Goal: Information Seeking & Learning: Learn about a topic

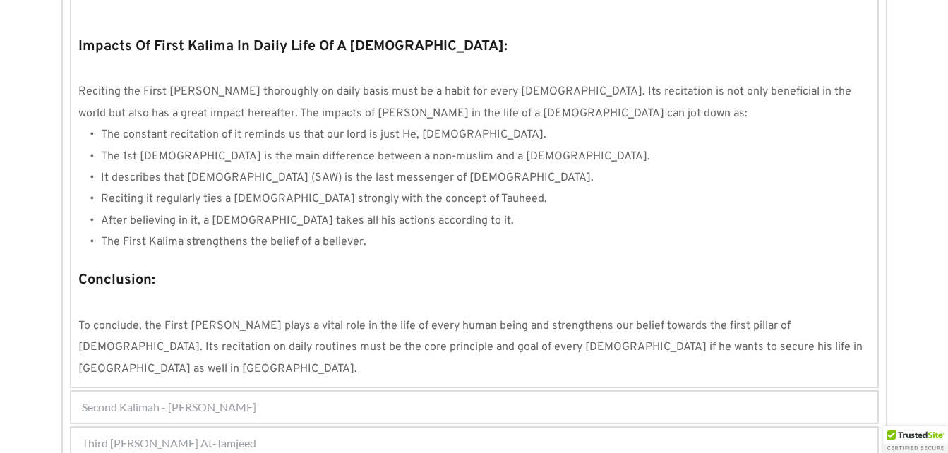
click at [475, 392] on div "Second Kalimah - [PERSON_NAME]" at bounding box center [474, 407] width 806 height 31
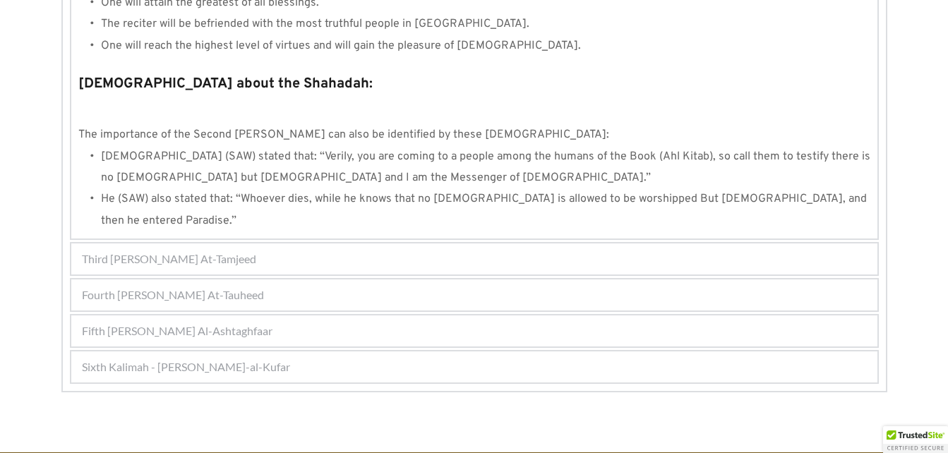
scroll to position [1553, 0]
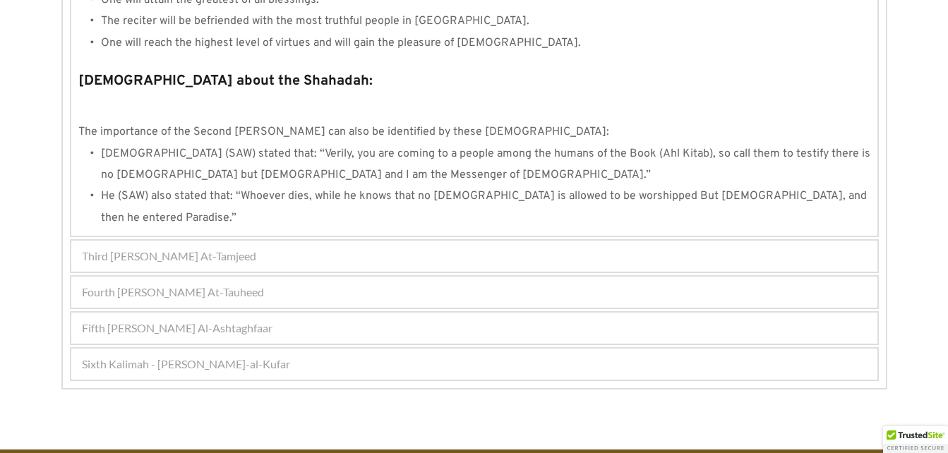
click at [384, 313] on div "Fifth [PERSON_NAME] Al-Ashtaghfaar" at bounding box center [474, 328] width 806 height 31
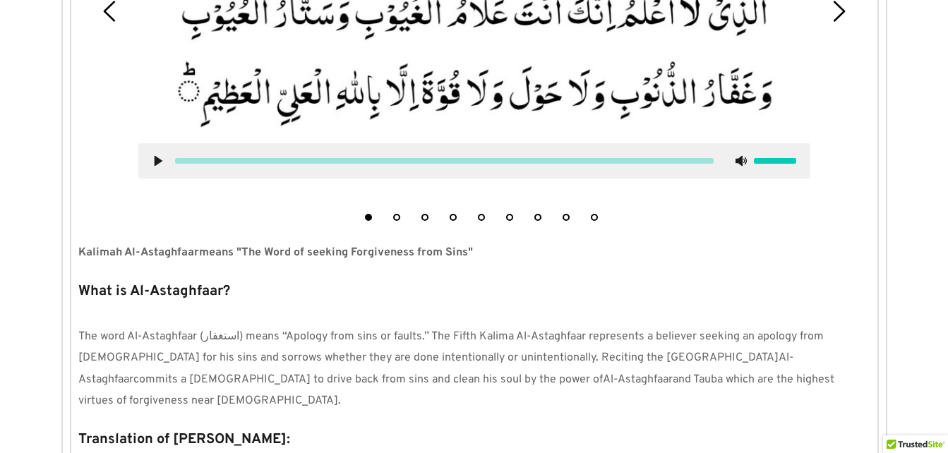
scroll to position [487, 0]
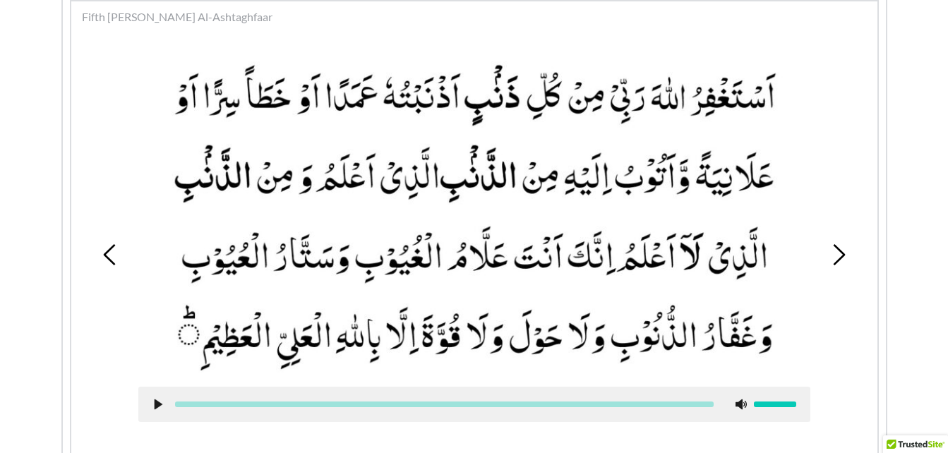
click at [833, 250] on icon at bounding box center [838, 254] width 21 height 21
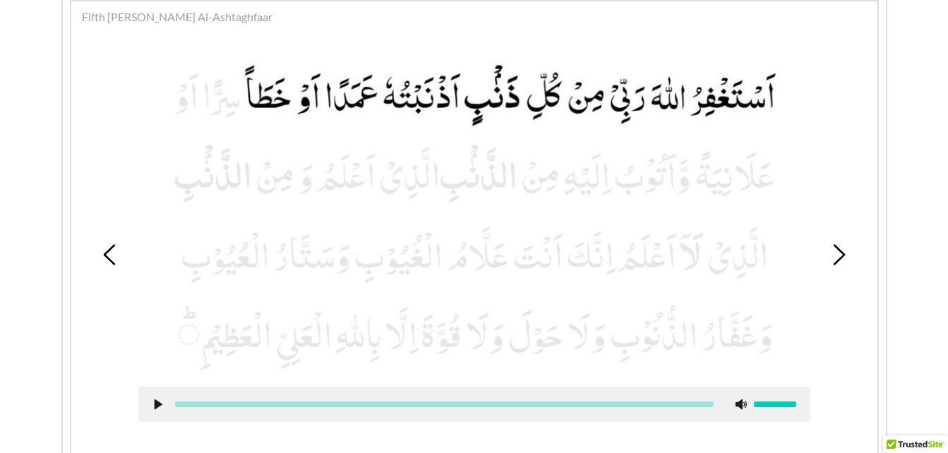
click at [107, 266] on div "1 2 3 4 5 6 7 8 9" at bounding box center [474, 255] width 792 height 434
click at [112, 259] on icon at bounding box center [110, 254] width 21 height 21
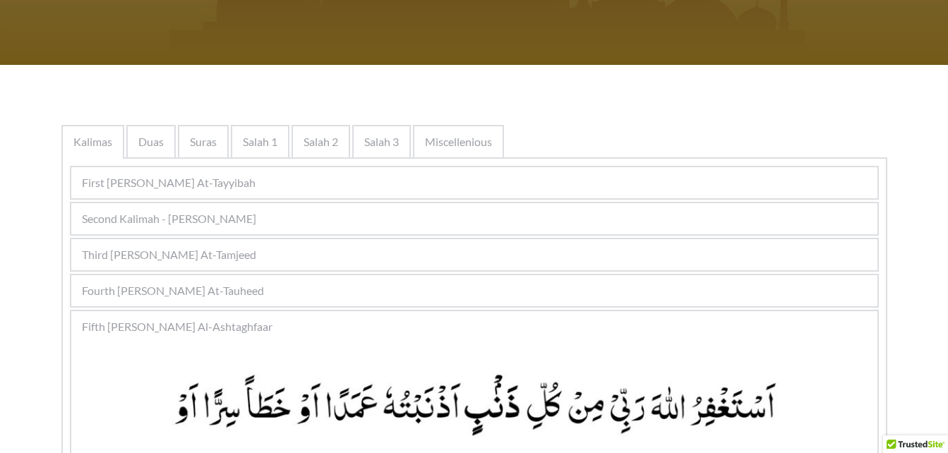
scroll to position [122, 0]
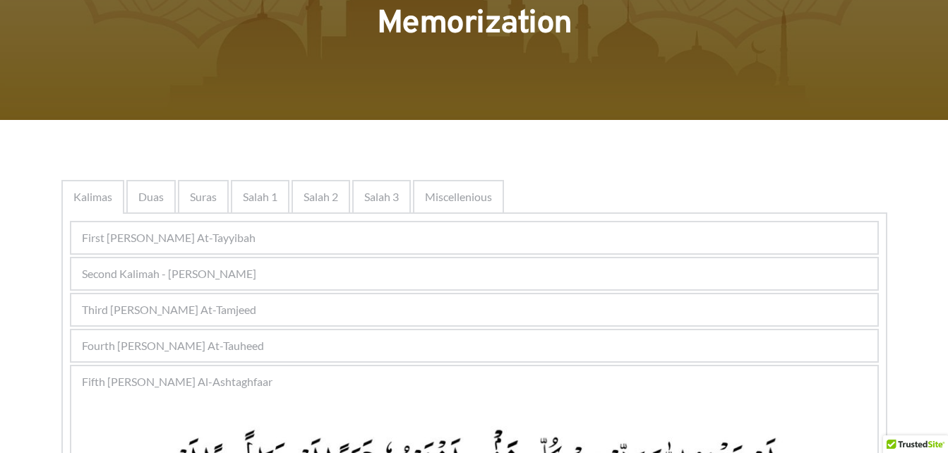
click at [285, 350] on div "Fourth [PERSON_NAME] At-Tauheed" at bounding box center [474, 345] width 806 height 31
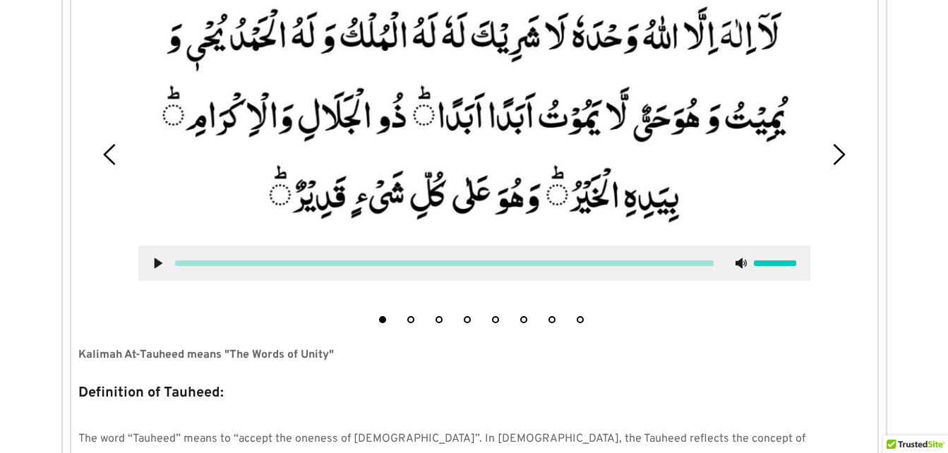
scroll to position [570, 0]
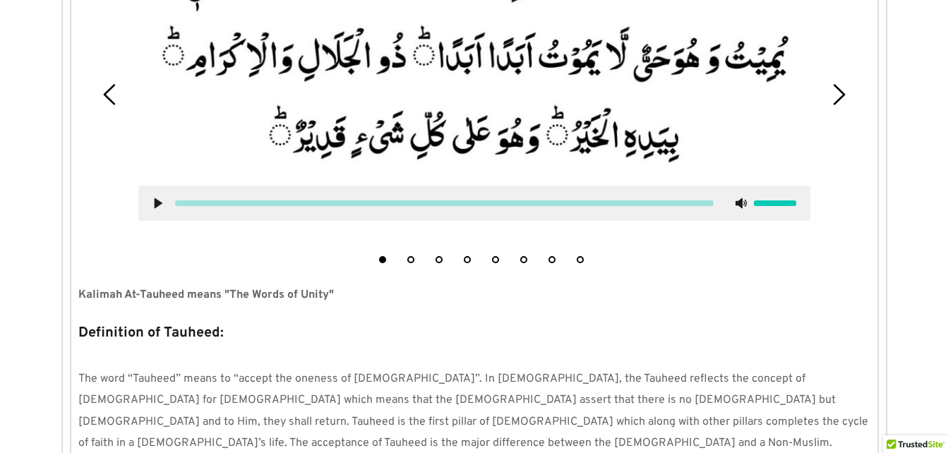
click at [833, 97] on icon at bounding box center [838, 94] width 21 height 21
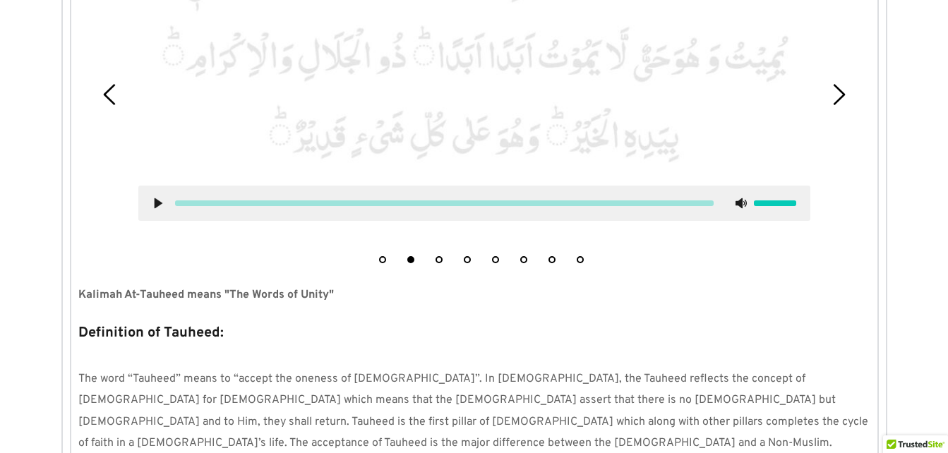
click at [833, 97] on icon at bounding box center [838, 94] width 21 height 21
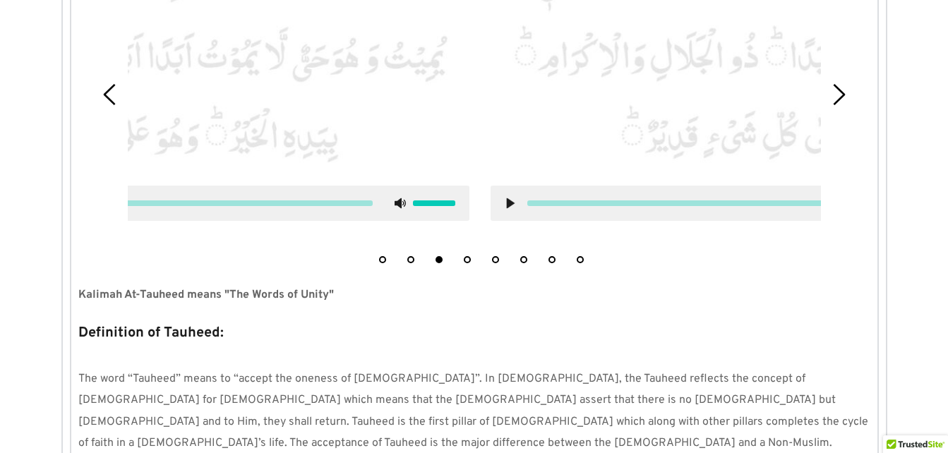
click at [833, 97] on icon at bounding box center [838, 94] width 21 height 21
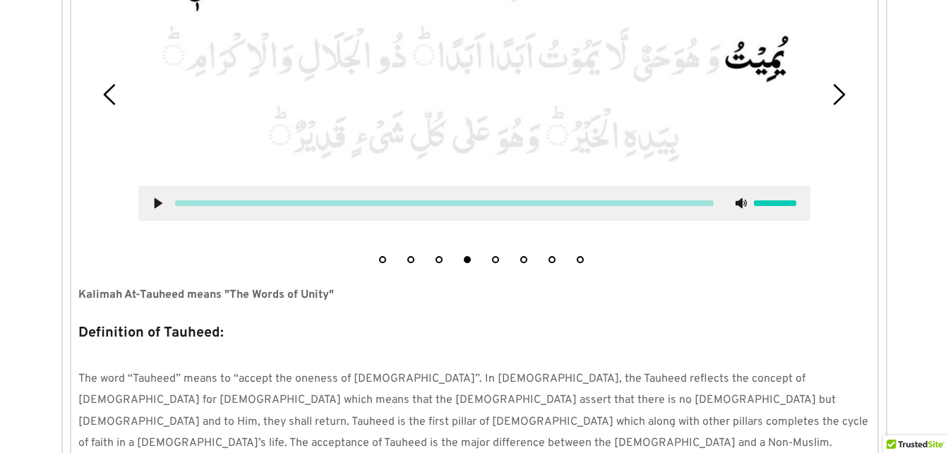
click at [833, 97] on icon at bounding box center [838, 94] width 21 height 21
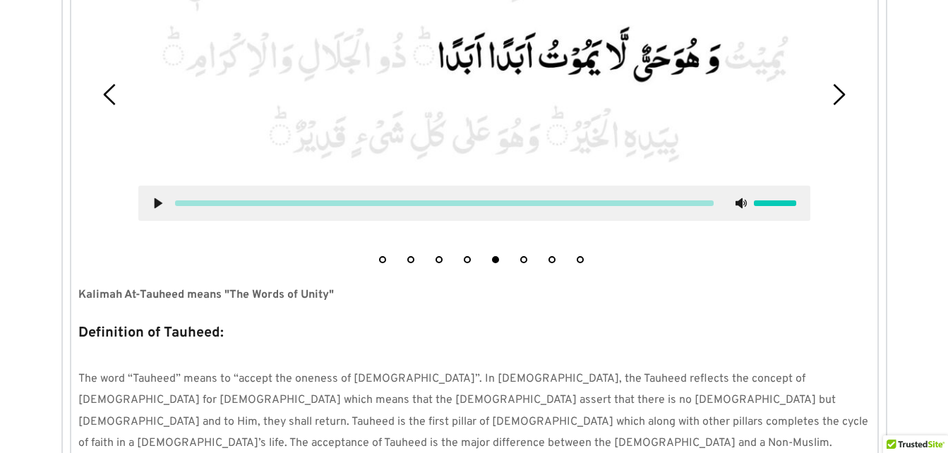
click at [833, 97] on icon at bounding box center [838, 94] width 21 height 21
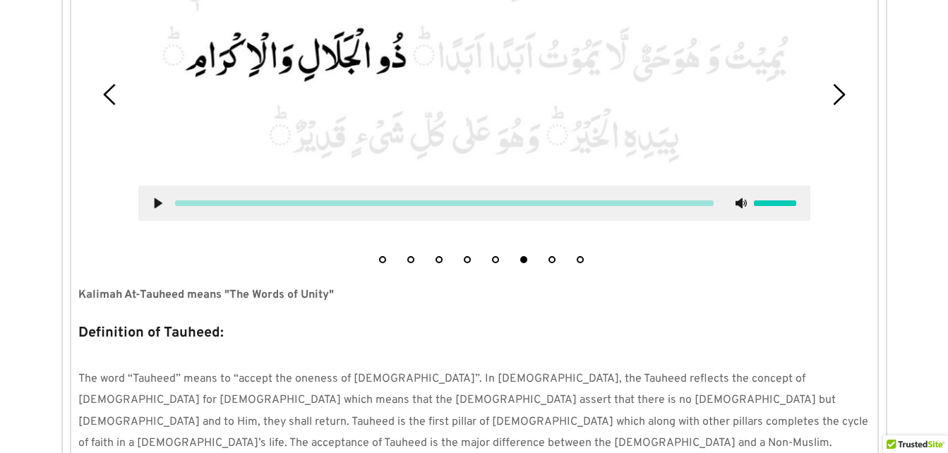
click at [833, 97] on icon at bounding box center [838, 94] width 21 height 21
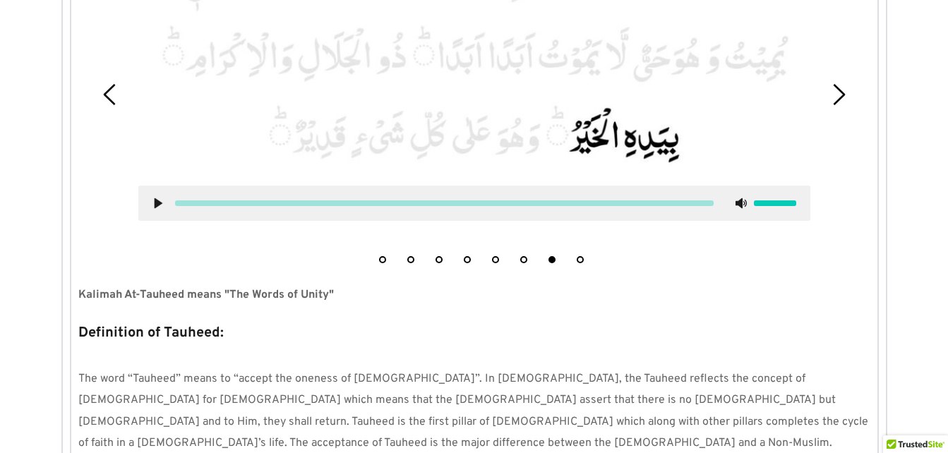
click at [833, 97] on icon at bounding box center [838, 94] width 21 height 21
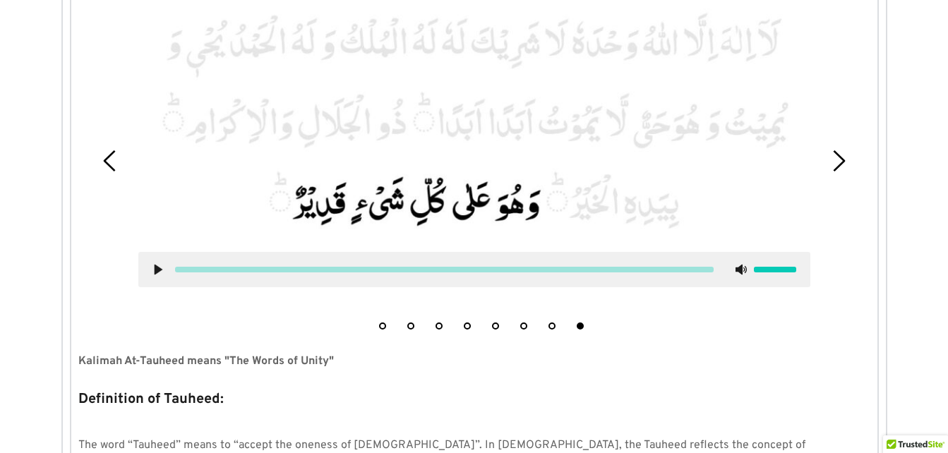
scroll to position [499, 0]
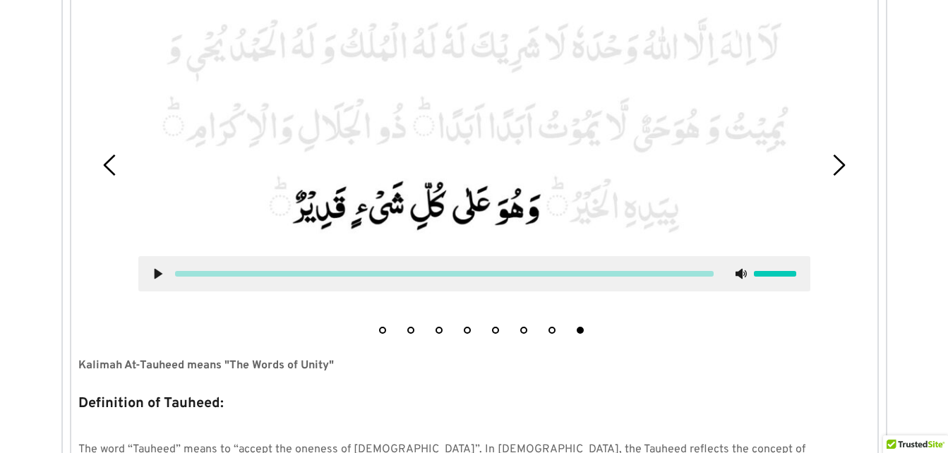
click at [654, 221] on picture at bounding box center [474, 125] width 672 height 234
click at [156, 273] on use at bounding box center [158, 274] width 8 height 11
click at [662, 369] on p "Kalimah At-Tauheed means "The Words of Unity"" at bounding box center [474, 365] width 792 height 21
click at [159, 276] on use at bounding box center [157, 274] width 9 height 11
